Goal: Task Accomplishment & Management: Use online tool/utility

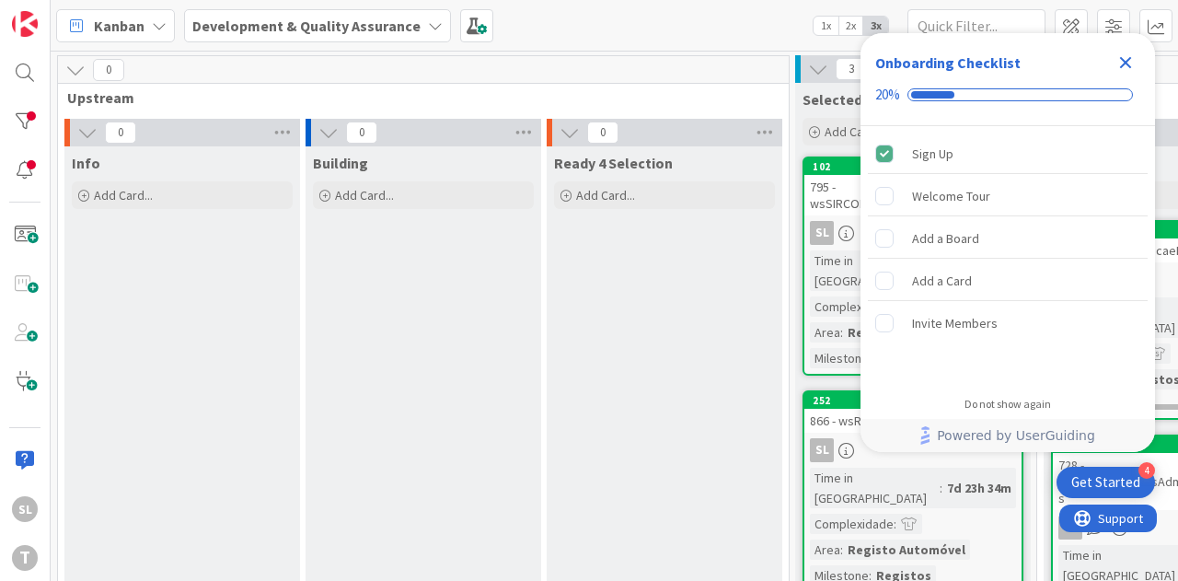
click at [652, 38] on div "Kanban Development & Quality Assurance 1x 2x 3x" at bounding box center [615, 25] width 1128 height 51
click at [1112, 62] on div "Close Checklist" at bounding box center [1125, 62] width 29 height 29
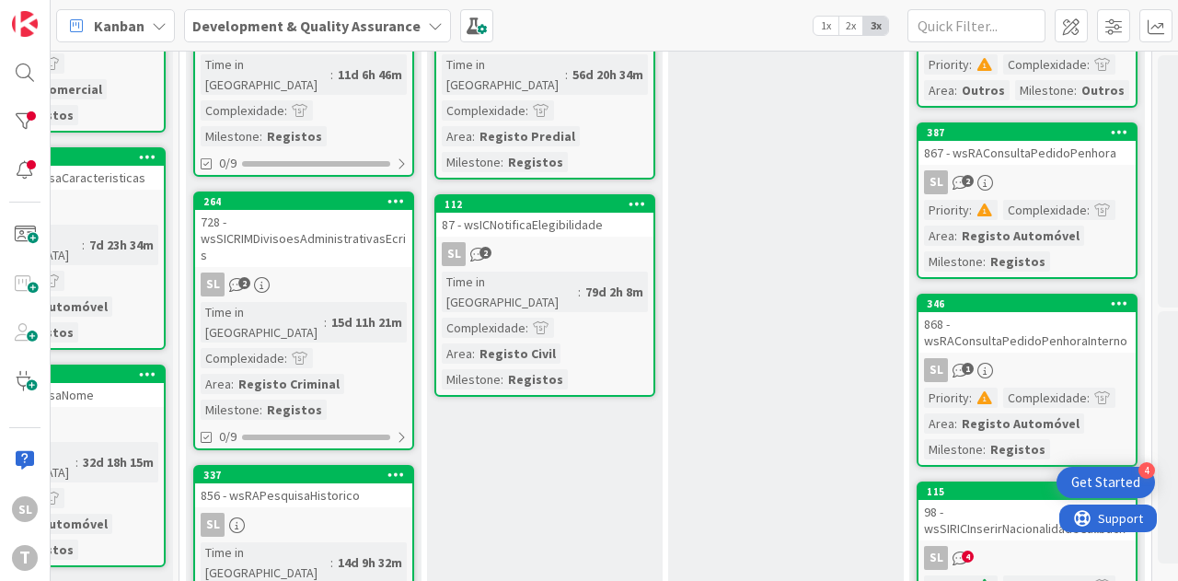
scroll to position [272, 858]
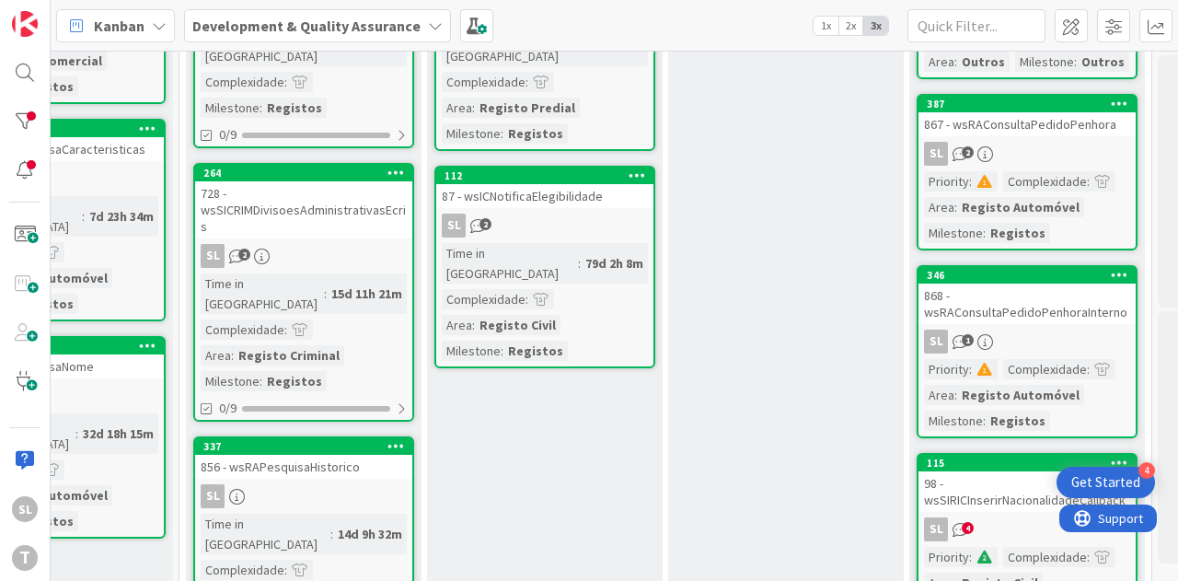
click at [340, 455] on div "856 - wsRAPesquisaHistorico" at bounding box center [303, 467] width 217 height 24
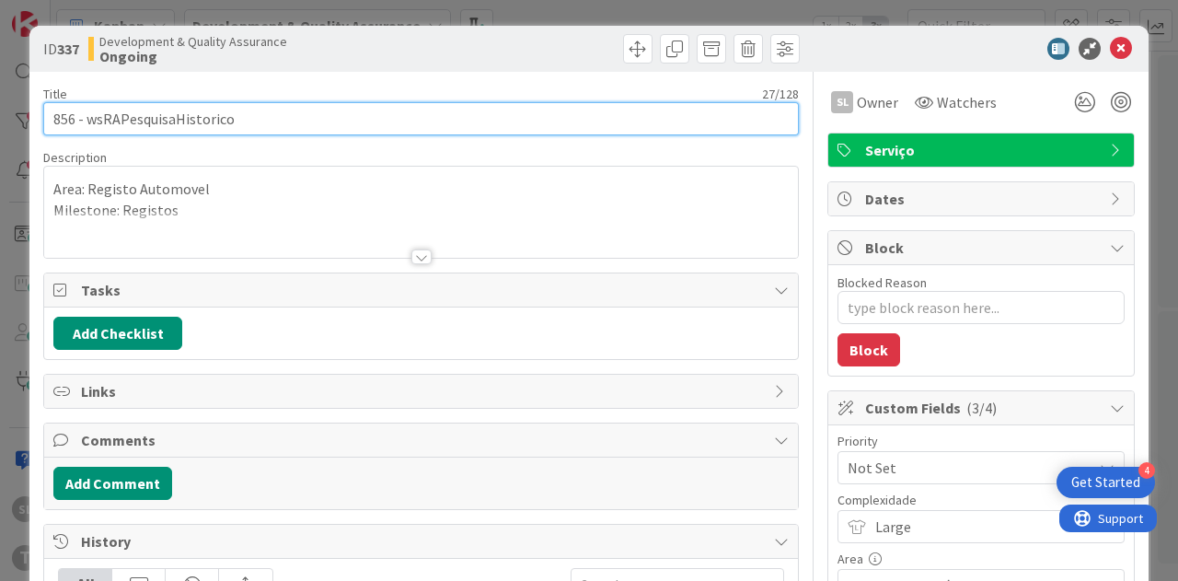
click at [208, 115] on input "856 - wsRAPesquisaHistorico" at bounding box center [421, 118] width 756 height 33
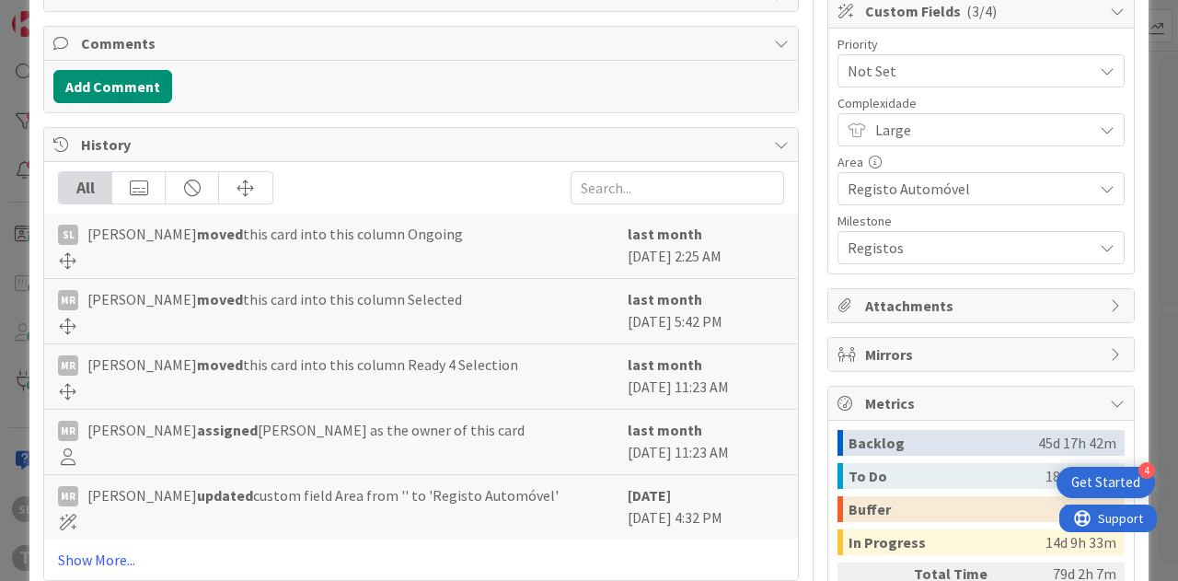
scroll to position [552, 0]
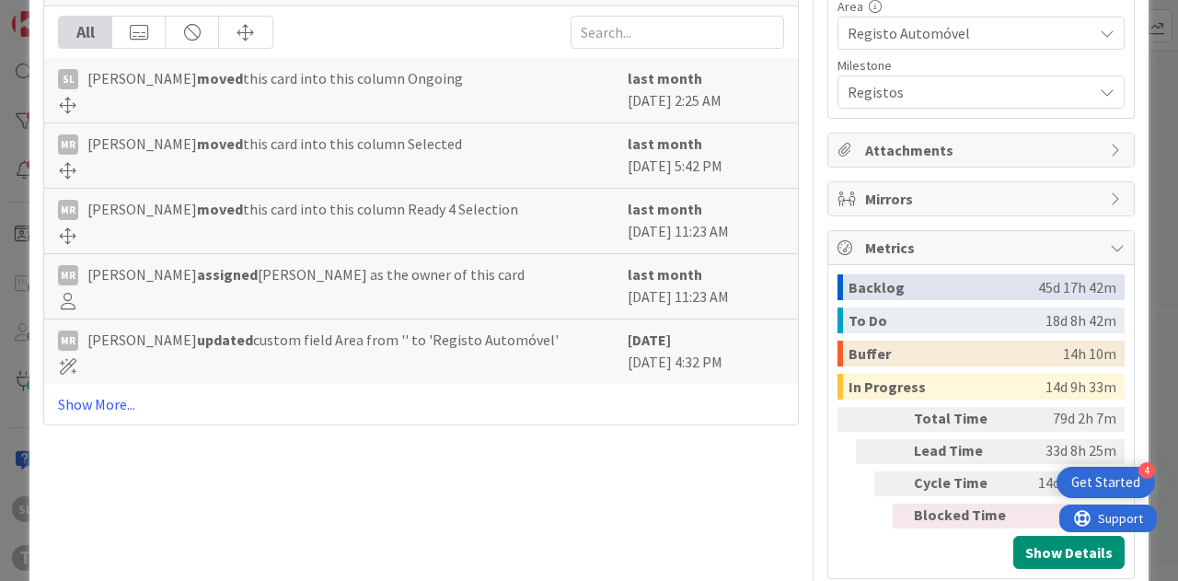
click at [503, 485] on div "Title 27 / 128 856 - wsRAPesquisaHistorico Description SL Simão Lourenço just j…" at bounding box center [421, 49] width 756 height 1060
type textarea "x"
